Goal: Find specific page/section: Find specific page/section

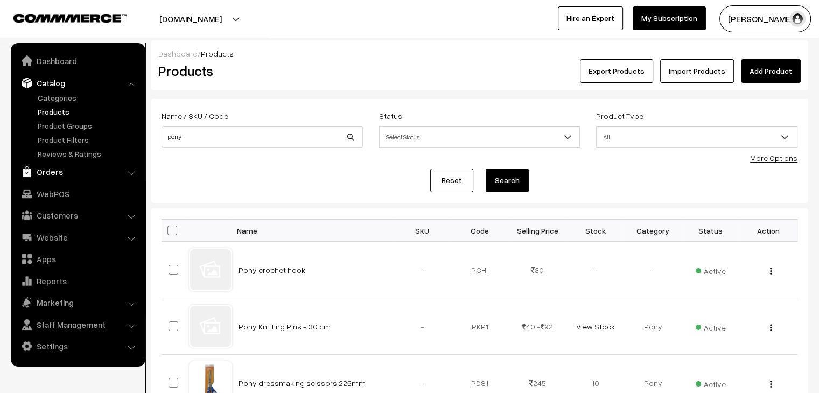
click at [74, 173] on link "Orders" at bounding box center [77, 171] width 128 height 19
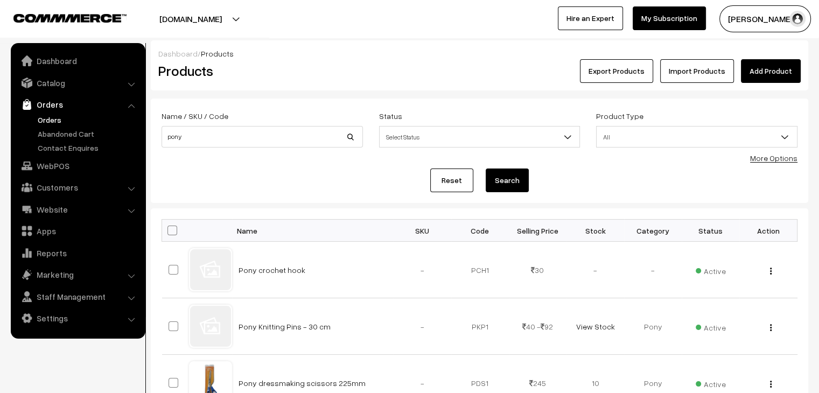
click at [56, 122] on link "Orders" at bounding box center [88, 119] width 107 height 11
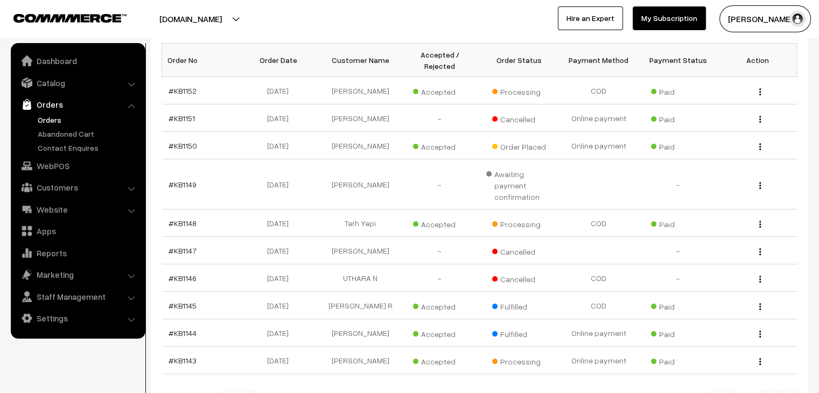
scroll to position [177, 0]
click at [78, 131] on link "Abandoned Cart" at bounding box center [88, 133] width 107 height 11
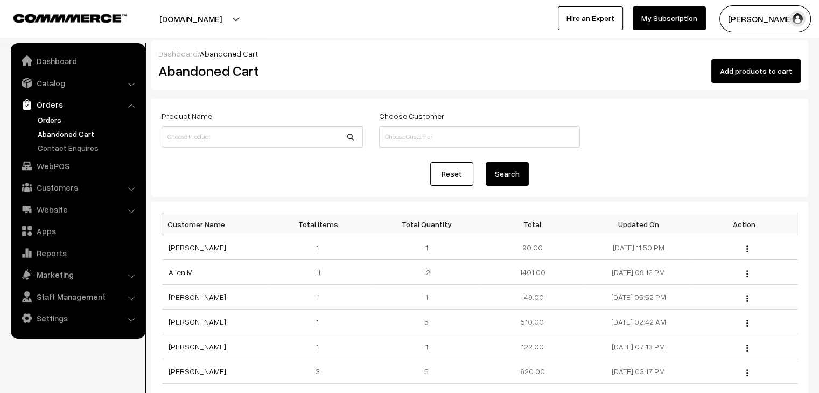
click at [51, 117] on link "Orders" at bounding box center [88, 119] width 107 height 11
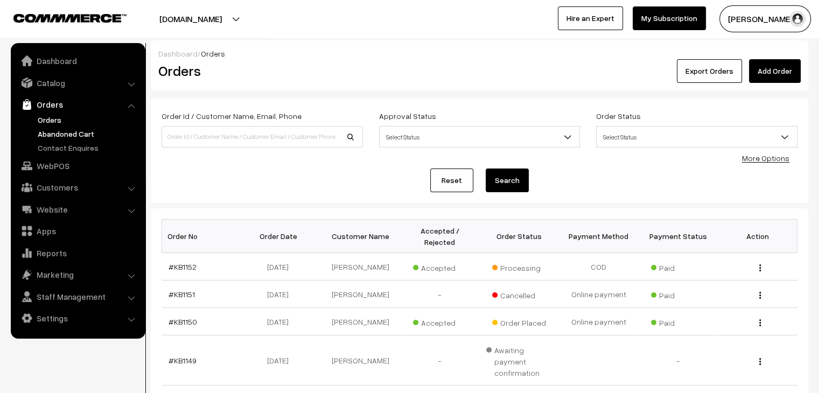
click at [79, 138] on link "Abandoned Cart" at bounding box center [88, 133] width 107 height 11
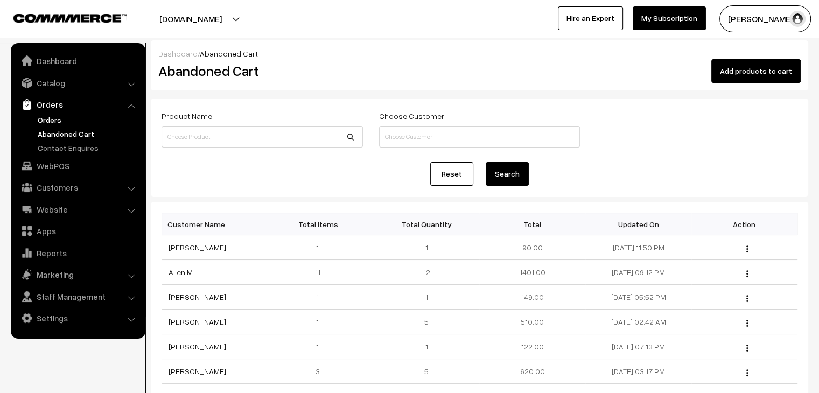
click at [53, 123] on link "Orders" at bounding box center [88, 119] width 107 height 11
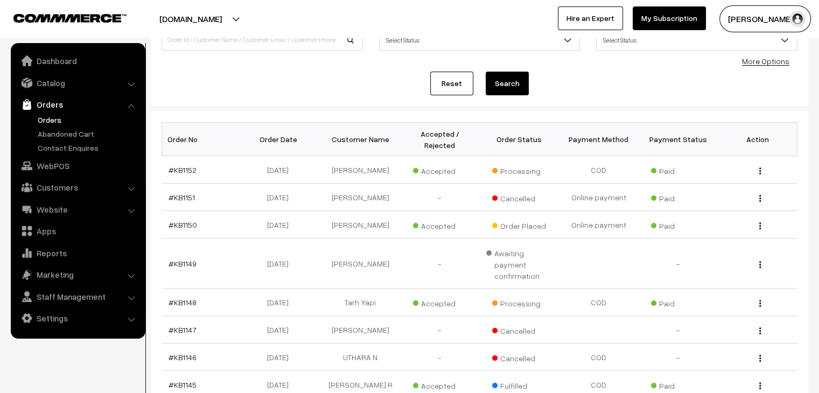
scroll to position [96, 0]
click at [79, 137] on link "Abandoned Cart" at bounding box center [88, 133] width 107 height 11
